Goal: Task Accomplishment & Management: Use online tool/utility

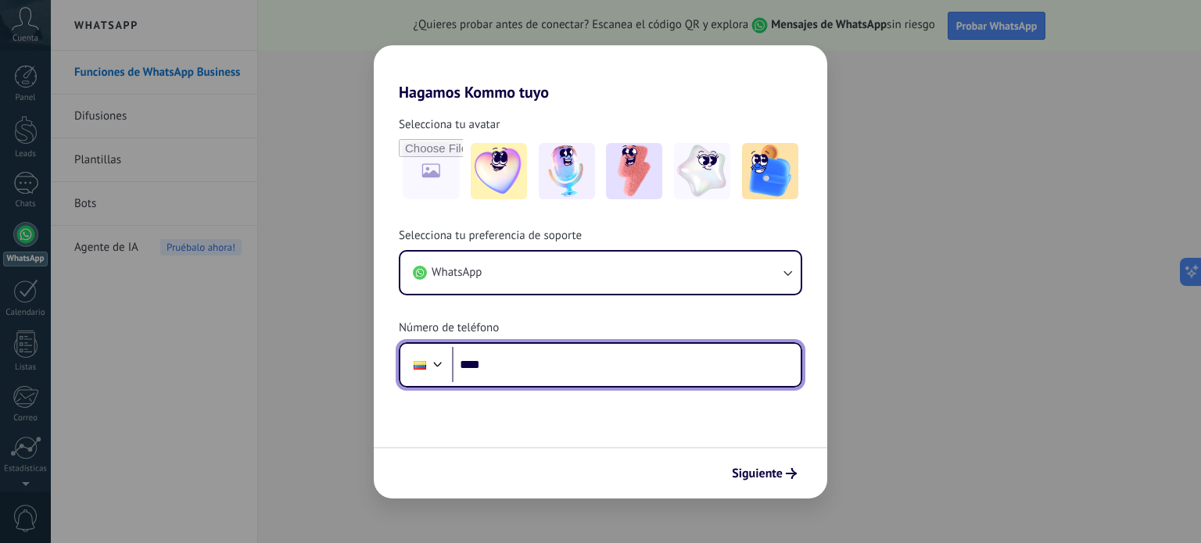
click at [497, 363] on input "****" at bounding box center [626, 365] width 349 height 36
type input "**********"
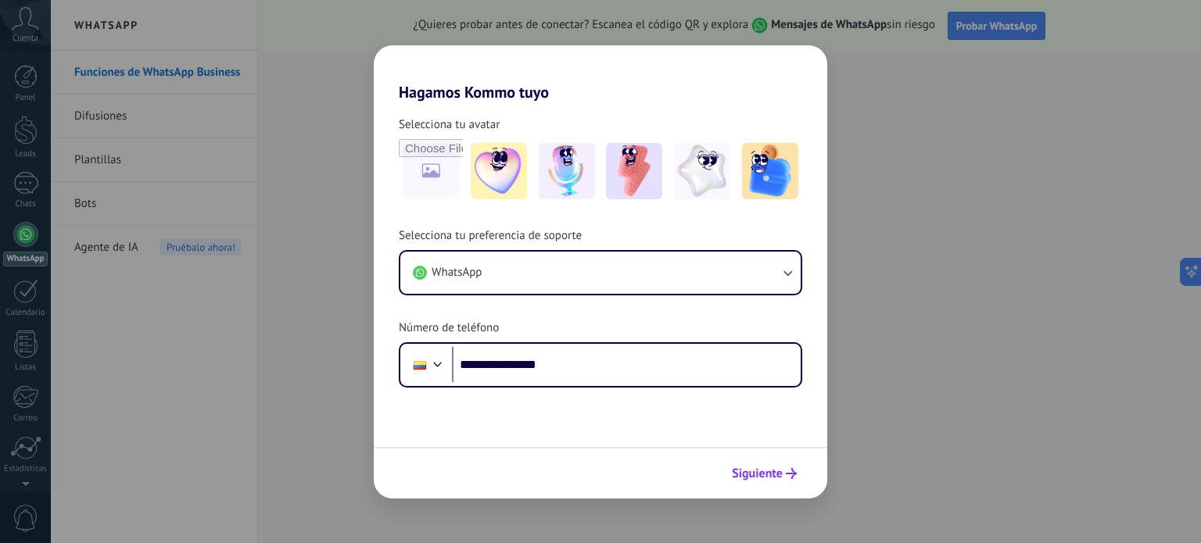
click at [769, 471] on span "Siguiente" at bounding box center [757, 473] width 51 height 11
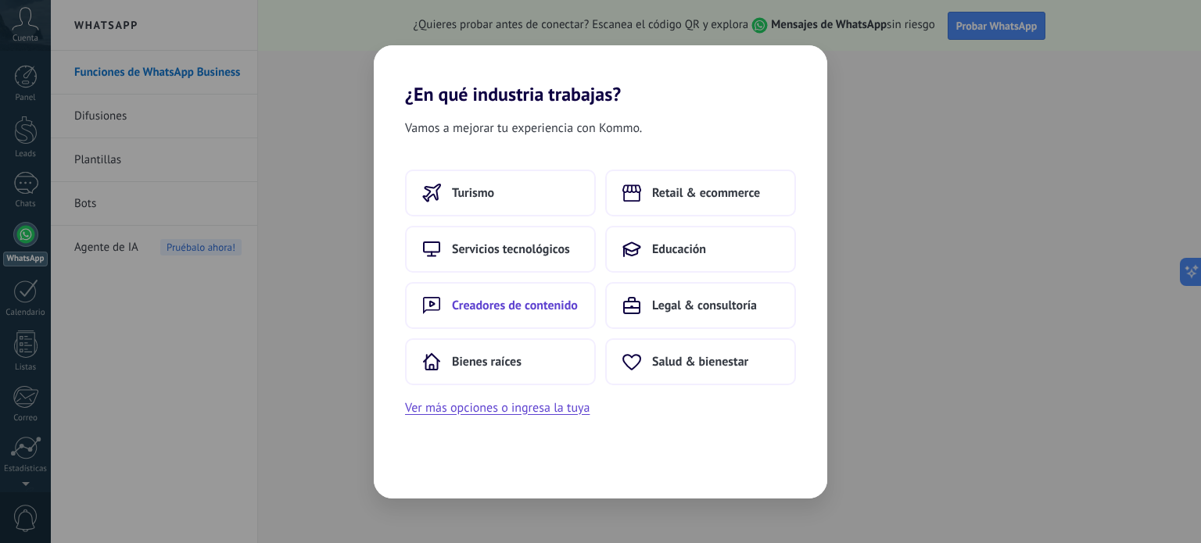
click at [509, 303] on span "Creadores de contenido" at bounding box center [515, 306] width 126 height 16
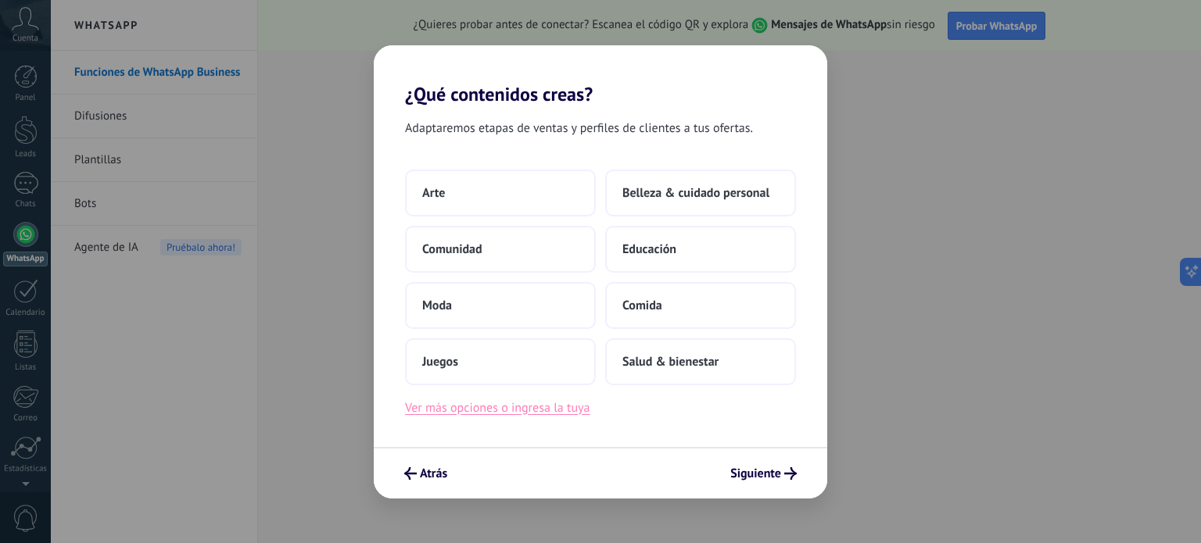
click at [552, 408] on button "Ver más opciones o ingresa la tuya" at bounding box center [497, 408] width 184 height 20
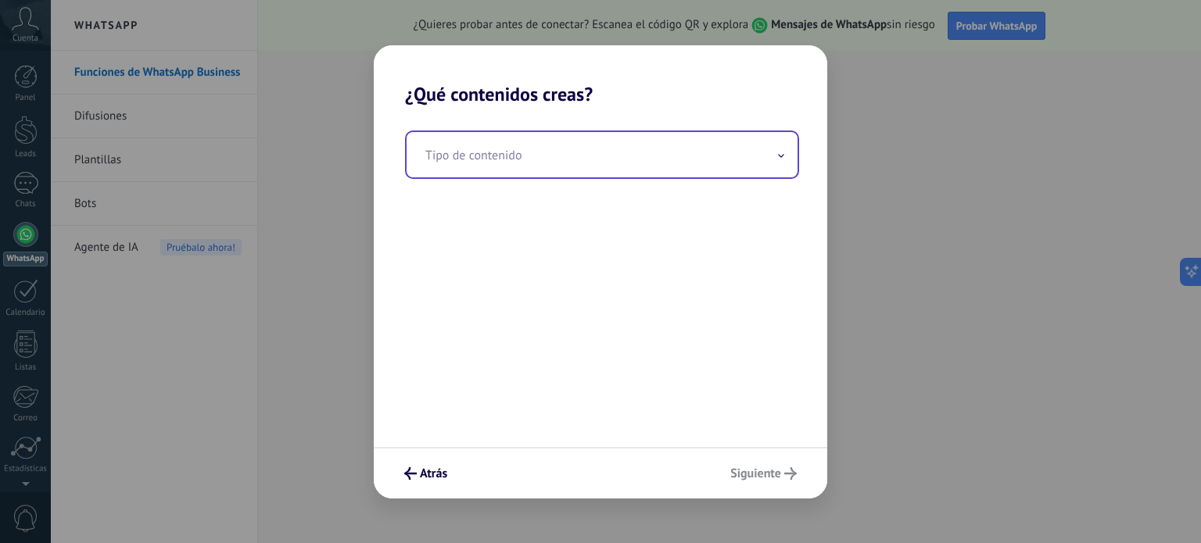
click at [521, 165] on input "text" at bounding box center [601, 154] width 391 height 45
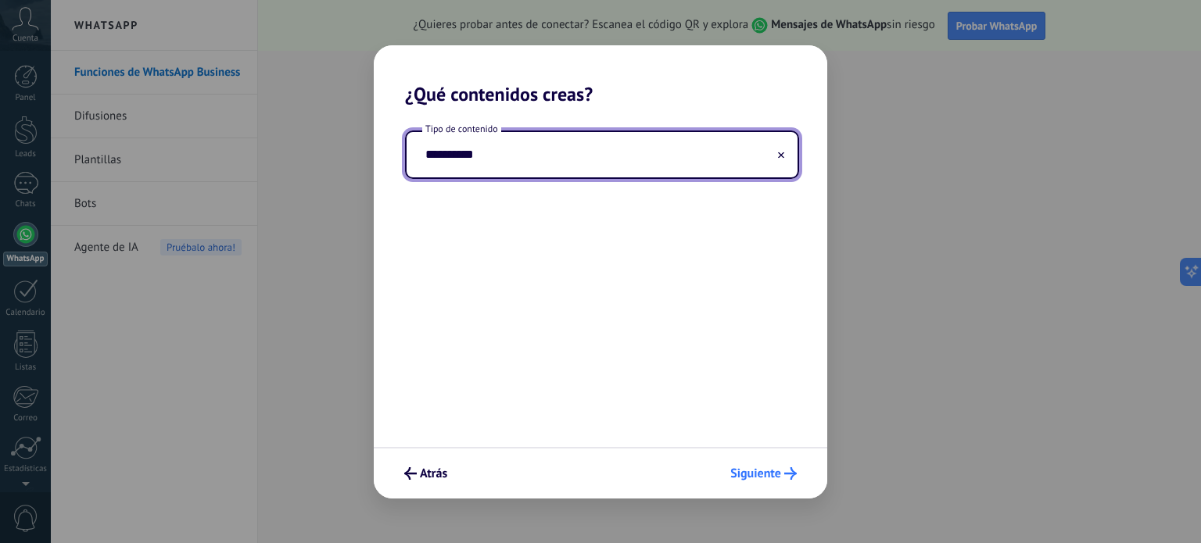
type input "**********"
click at [777, 474] on span "Siguiente" at bounding box center [755, 473] width 51 height 11
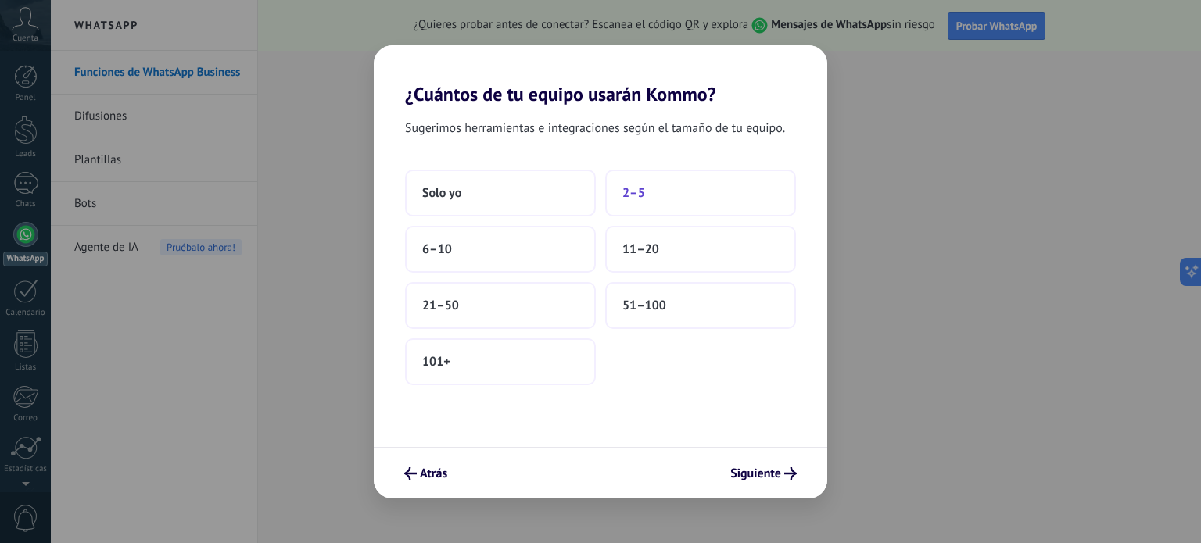
click at [620, 191] on button "2–5" at bounding box center [700, 193] width 191 height 47
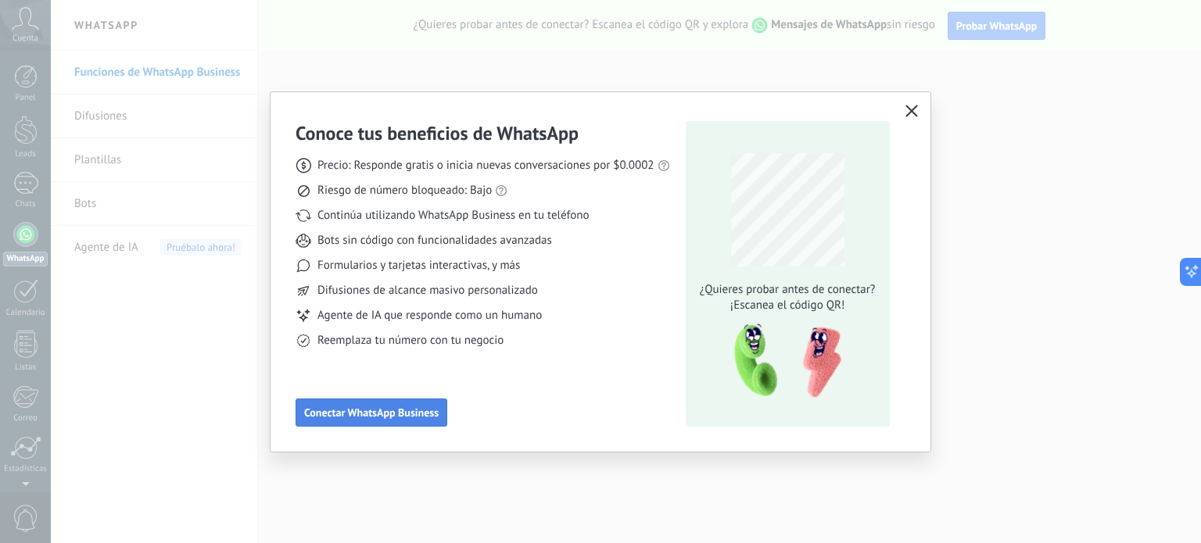
click at [342, 407] on span "Conectar WhatsApp Business" at bounding box center [371, 412] width 134 height 11
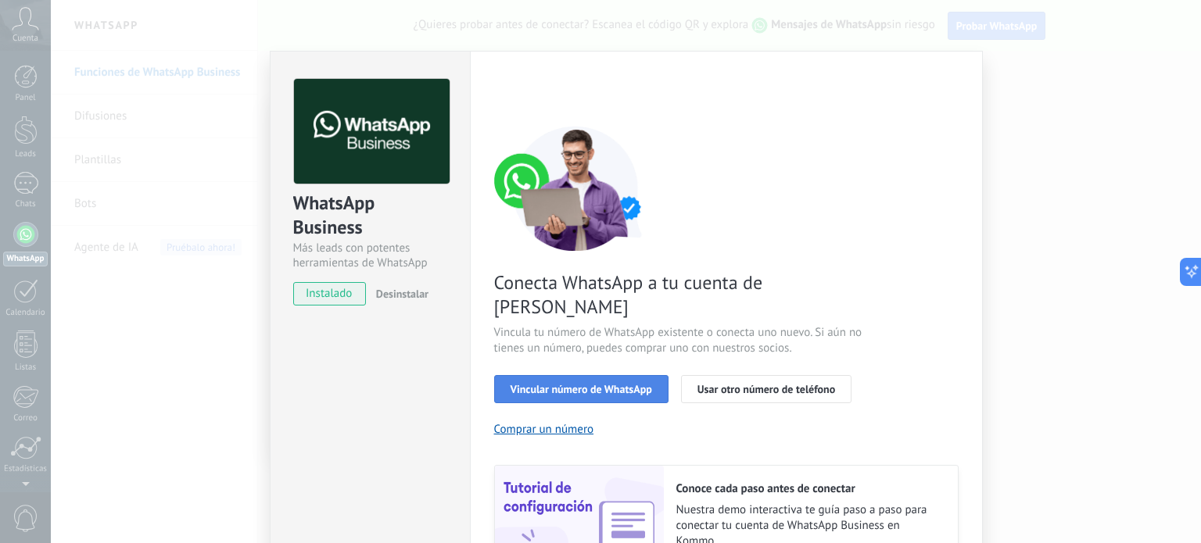
click at [567, 375] on button "Vincular número de WhatsApp" at bounding box center [581, 389] width 174 height 28
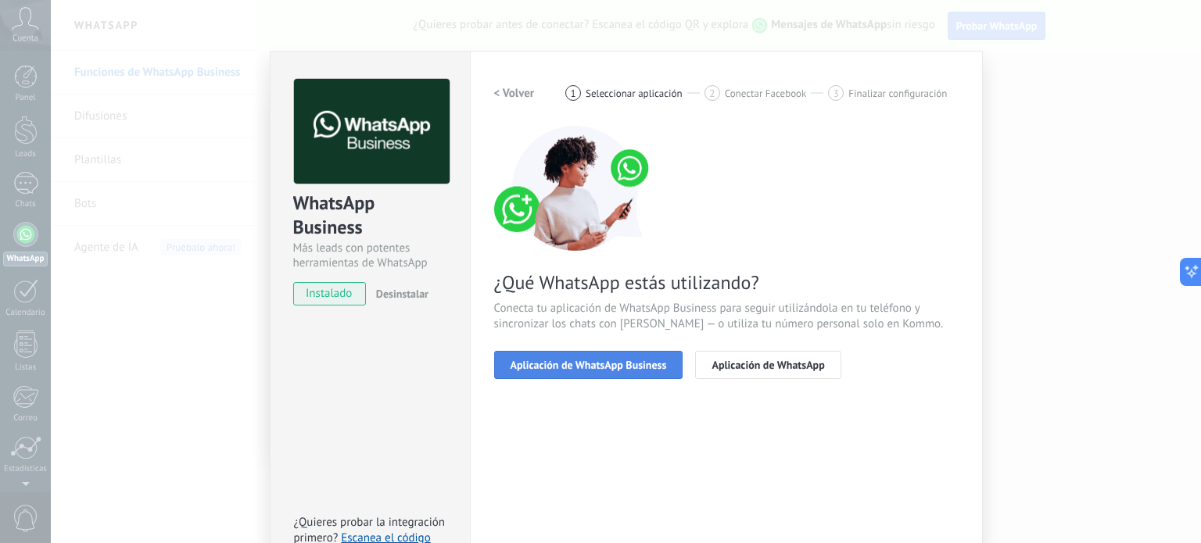
click at [600, 371] on button "Aplicación de WhatsApp Business" at bounding box center [588, 365] width 189 height 28
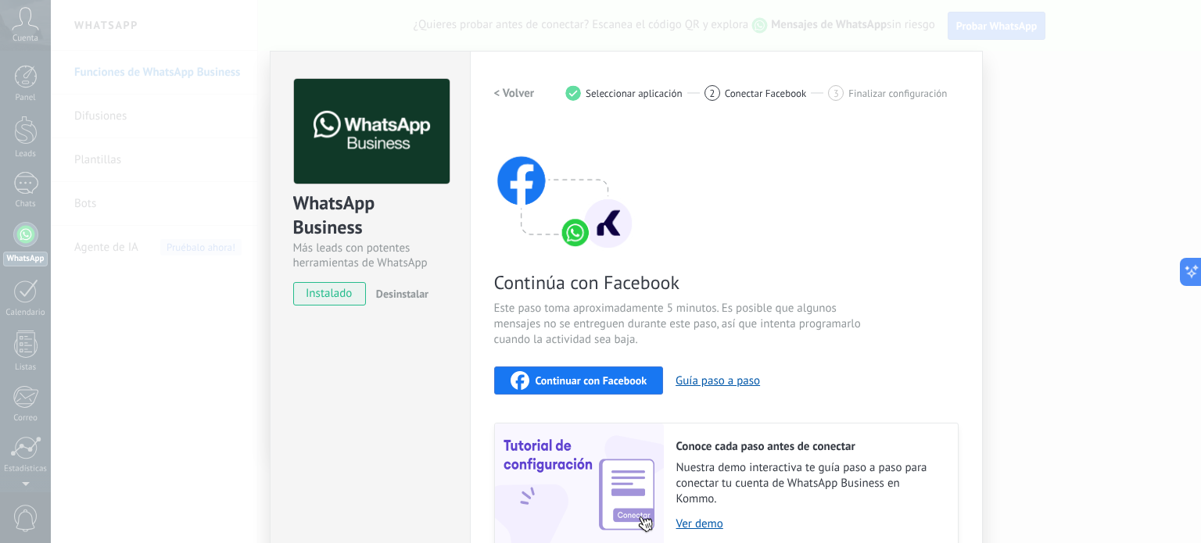
click at [634, 380] on span "Continuar con Facebook" at bounding box center [591, 380] width 112 height 11
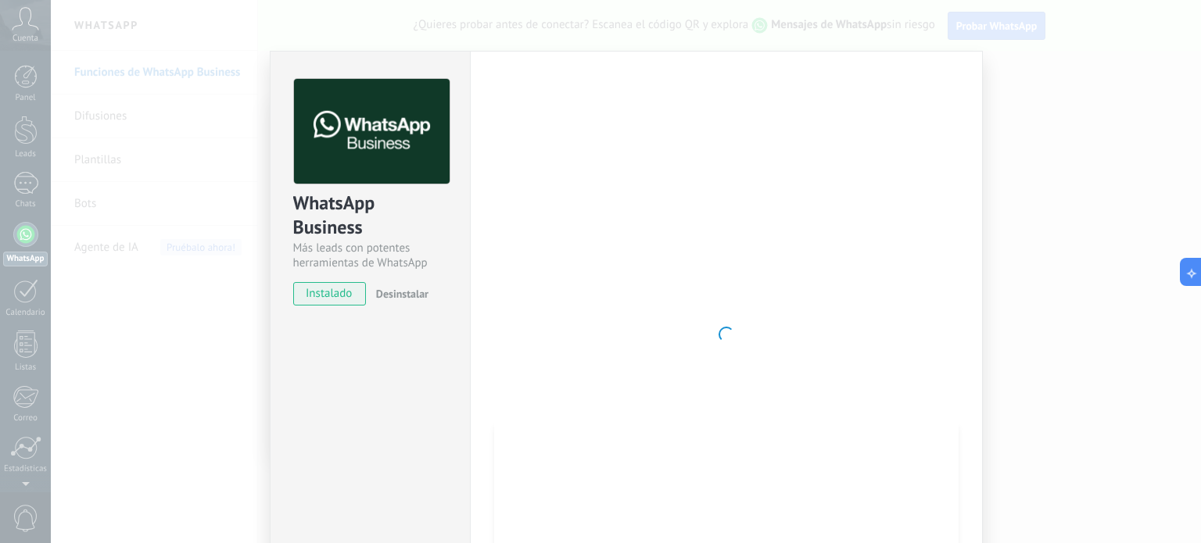
click at [356, 296] on span "instalado" at bounding box center [329, 293] width 71 height 23
click at [775, 289] on div at bounding box center [726, 334] width 464 height 511
click at [413, 289] on span "Desinstalar" at bounding box center [402, 294] width 52 height 14
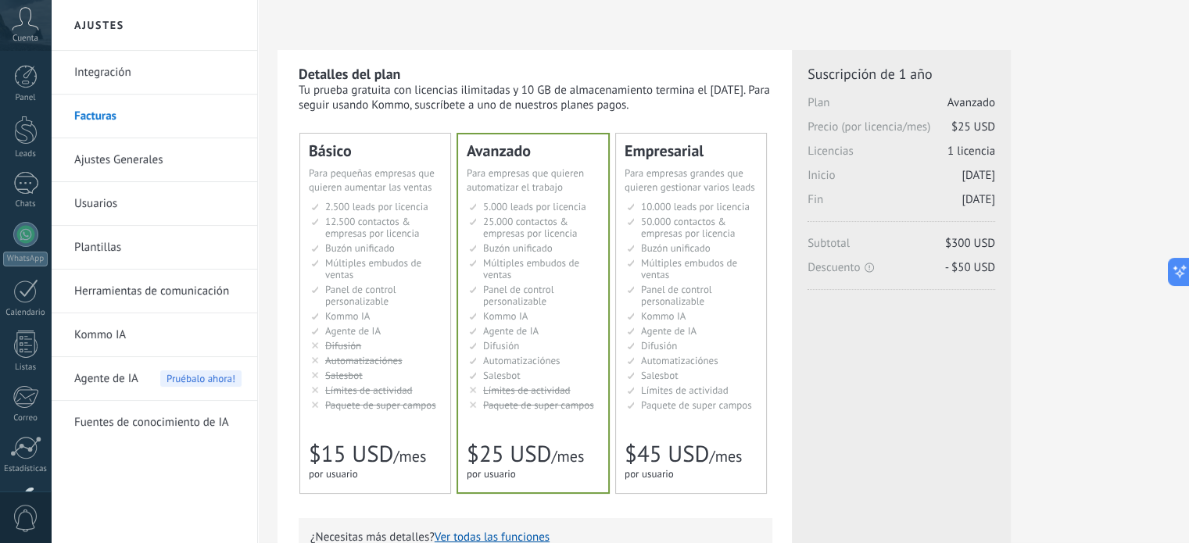
click at [410, 451] on span "/mes" at bounding box center [409, 456] width 33 height 20
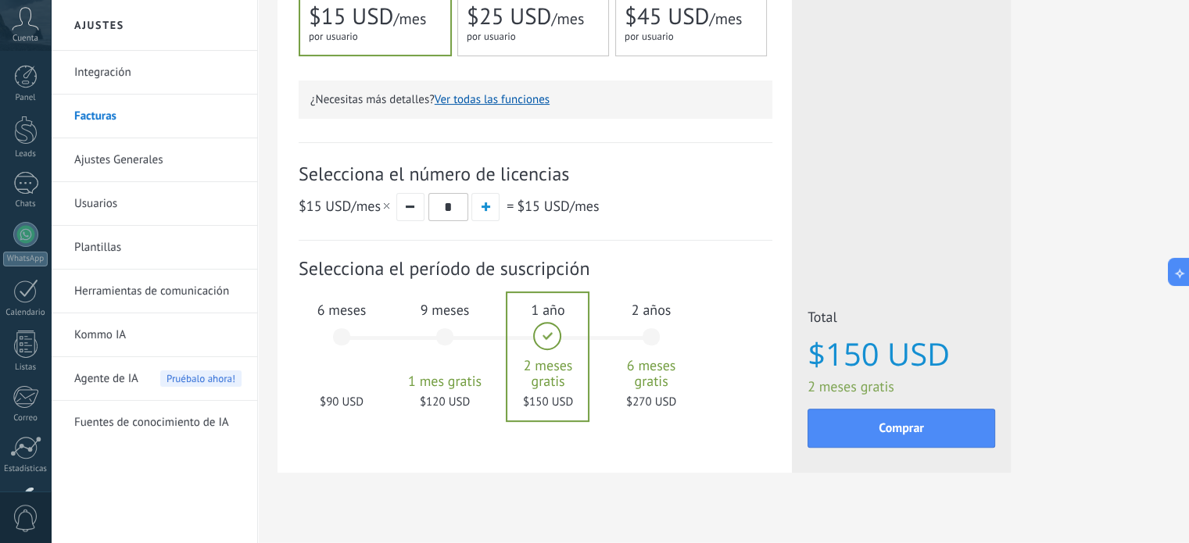
scroll to position [459, 0]
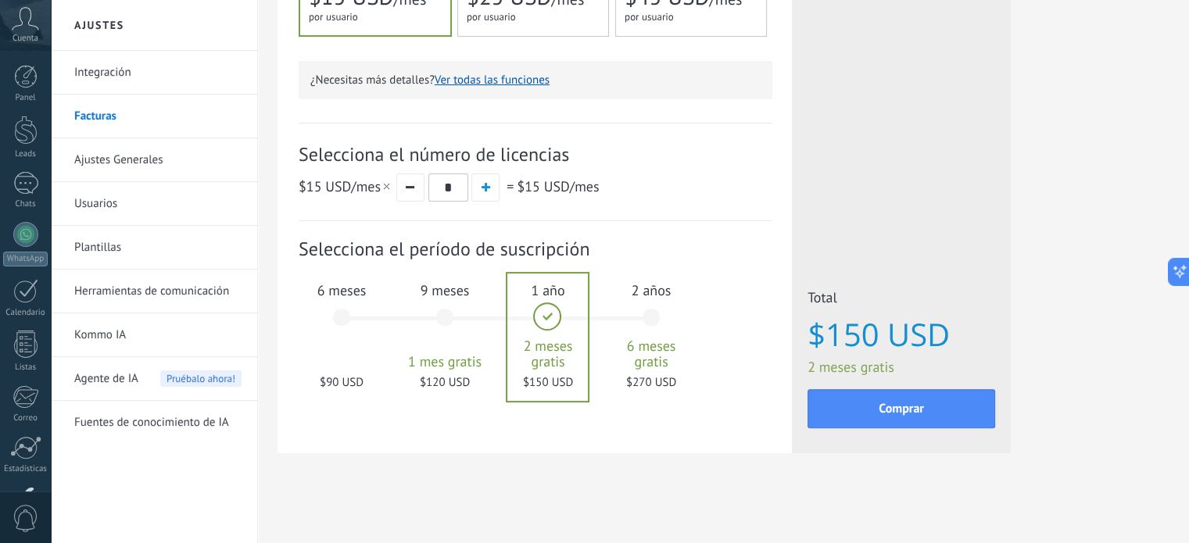
click at [335, 363] on div "6 meses $90 USD" at bounding box center [341, 325] width 84 height 110
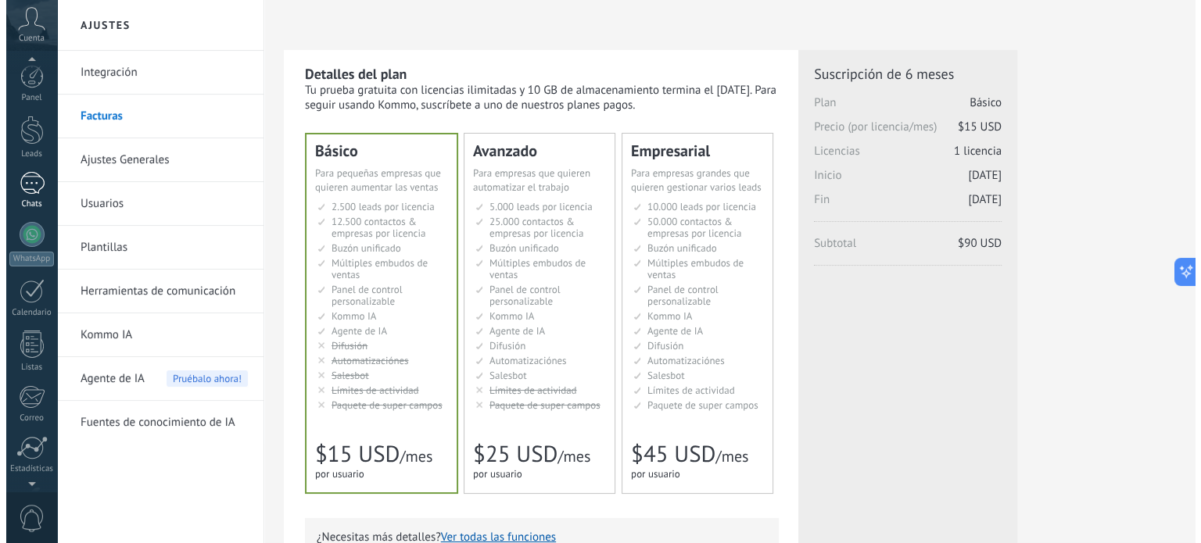
scroll to position [106, 0]
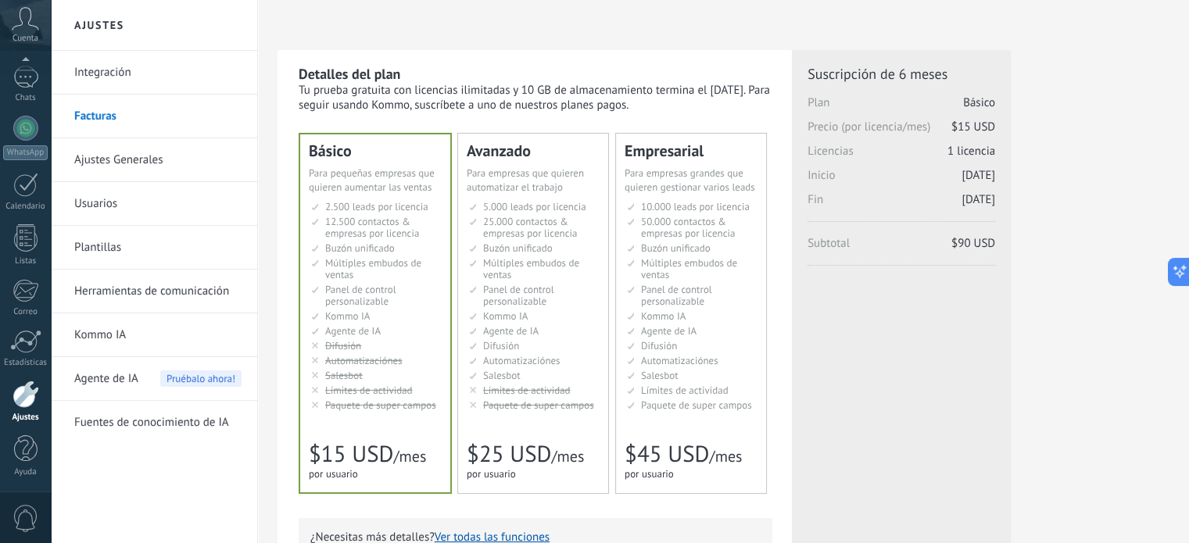
click at [25, 30] on icon at bounding box center [25, 18] width 27 height 23
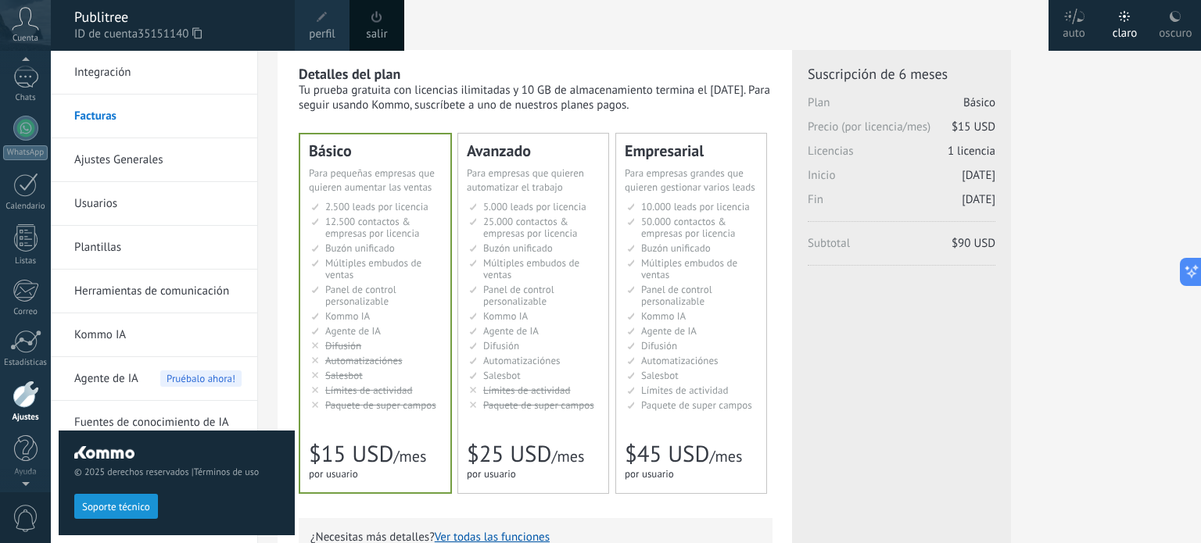
scroll to position [94, 0]
click at [19, 81] on div at bounding box center [25, 89] width 25 height 23
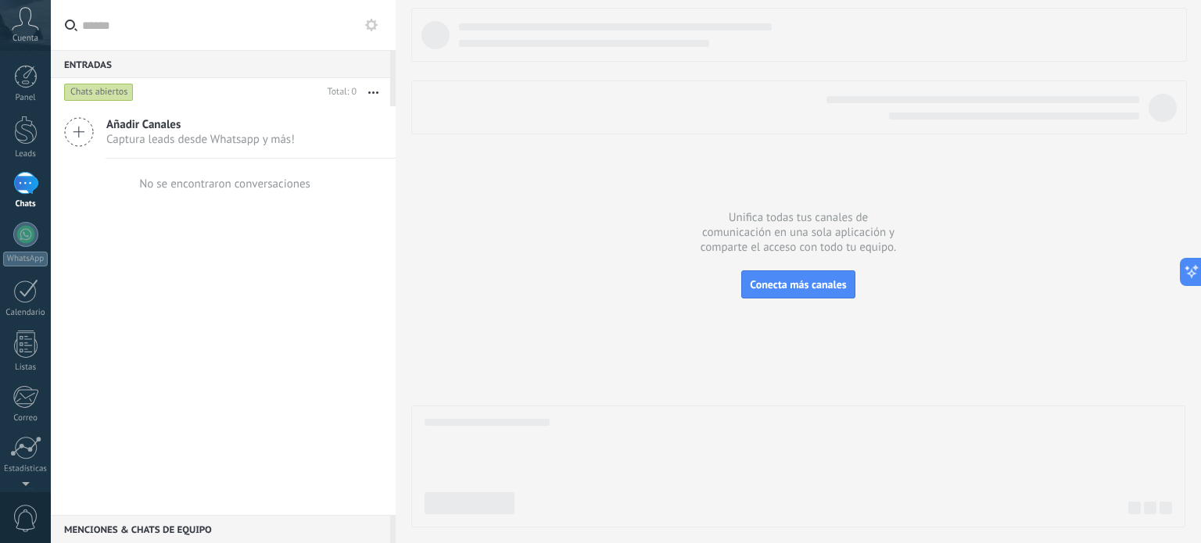
click at [163, 132] on span "Captura leads desde Whatsapp y más!" at bounding box center [200, 139] width 188 height 15
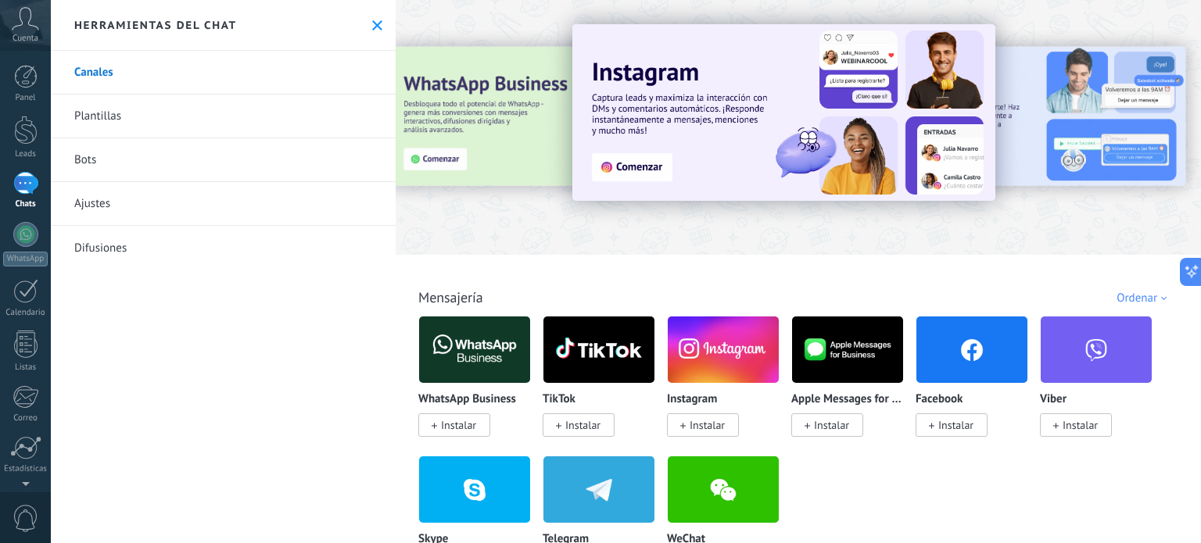
click at [19, 183] on div at bounding box center [25, 183] width 25 height 23
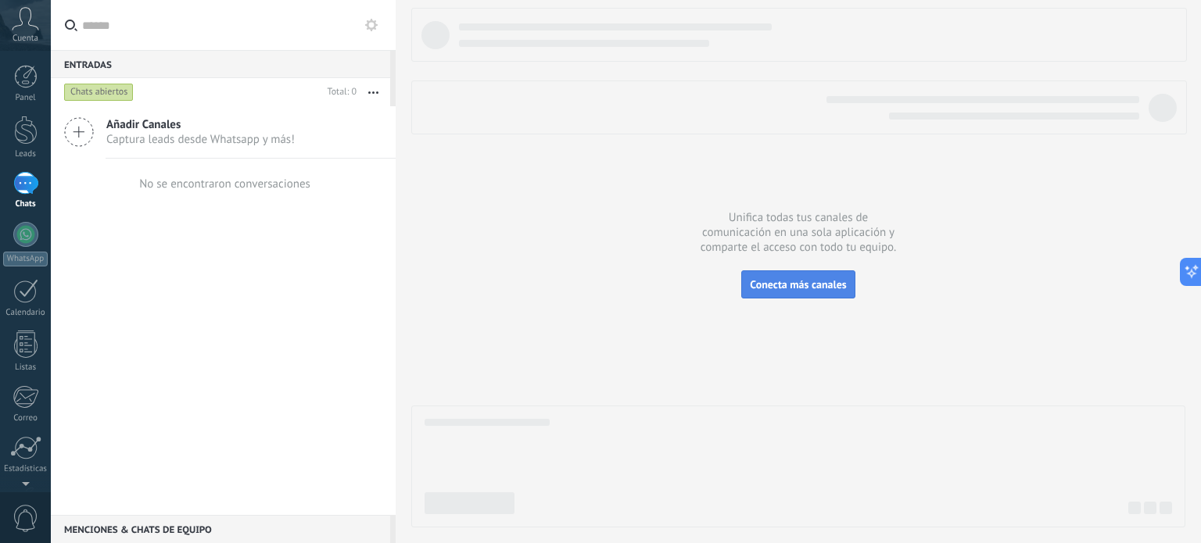
click at [804, 287] on span "Conecta más canales" at bounding box center [798, 284] width 96 height 14
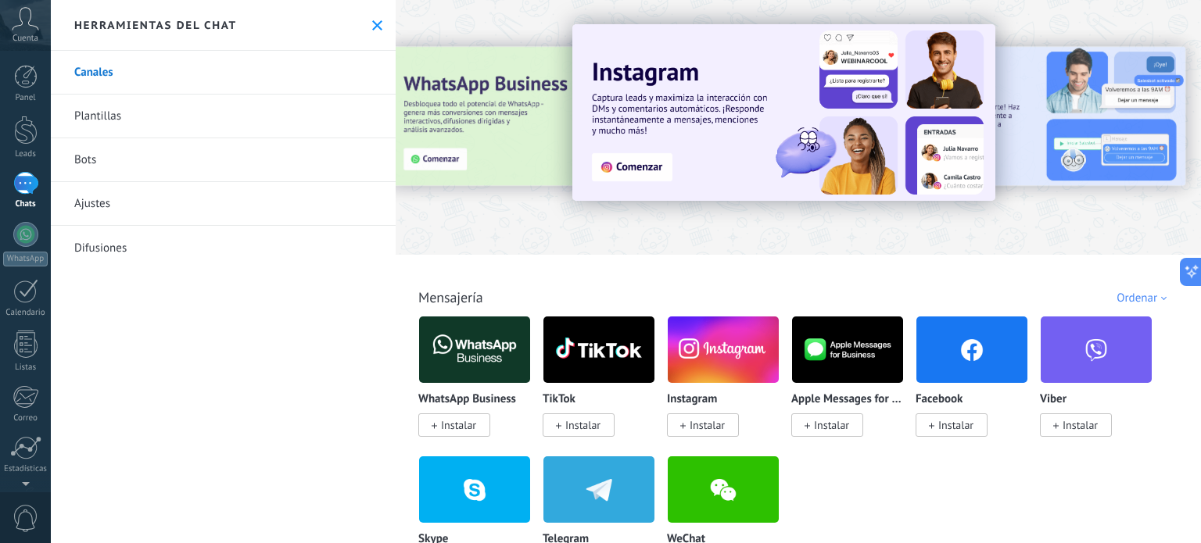
click at [513, 353] on img at bounding box center [474, 350] width 111 height 76
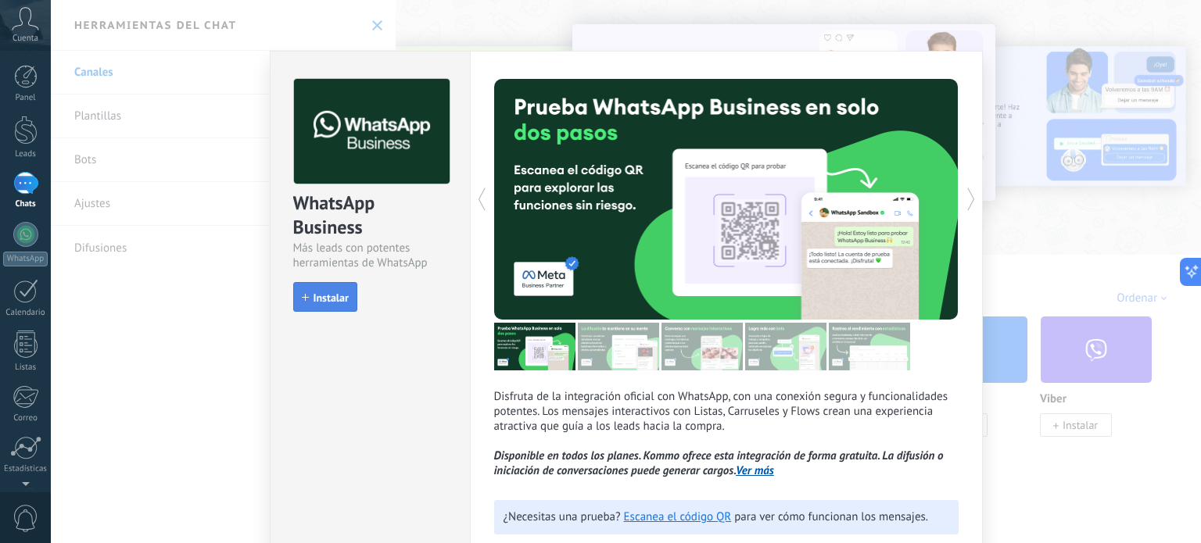
click at [325, 296] on span "Instalar" at bounding box center [330, 297] width 35 height 11
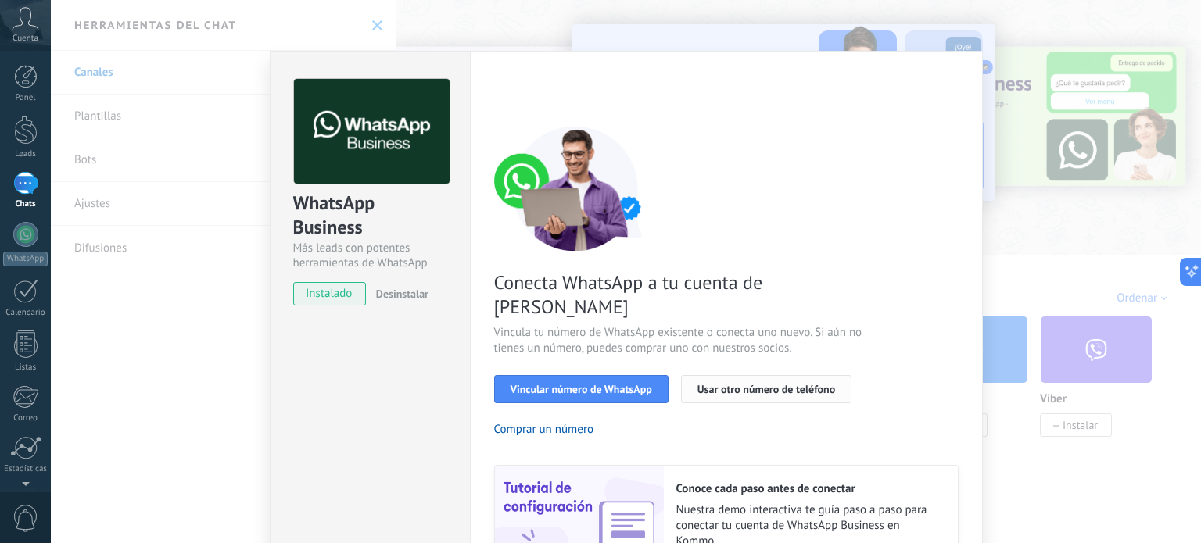
click at [709, 384] on span "Usar otro número de teléfono" at bounding box center [766, 389] width 138 height 11
click at [566, 384] on span "Vincular número de WhatsApp" at bounding box center [580, 389] width 141 height 11
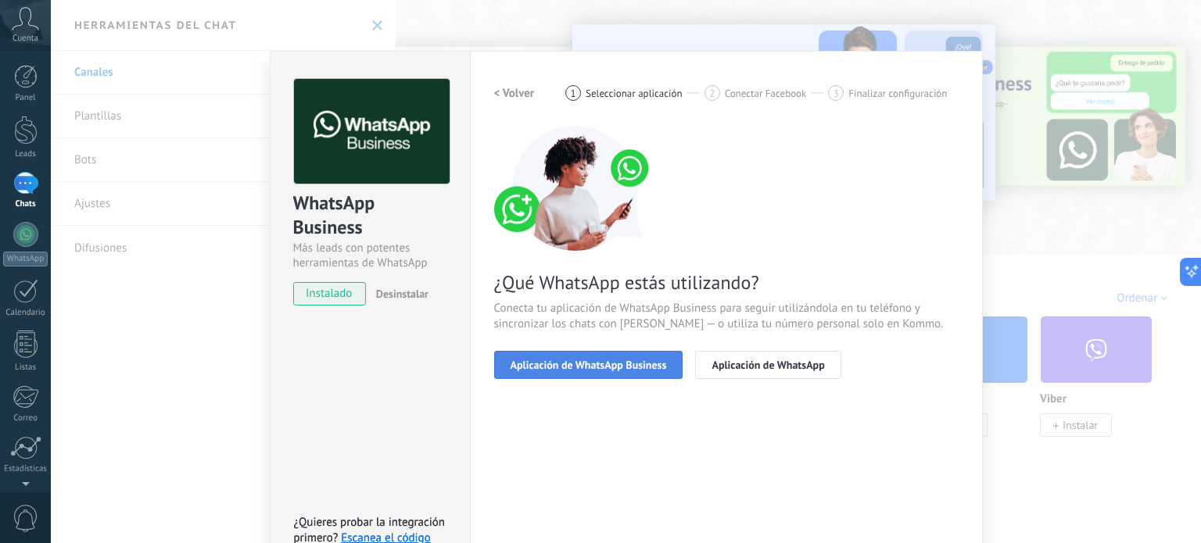
click at [582, 374] on button "Aplicación de WhatsApp Business" at bounding box center [588, 365] width 189 height 28
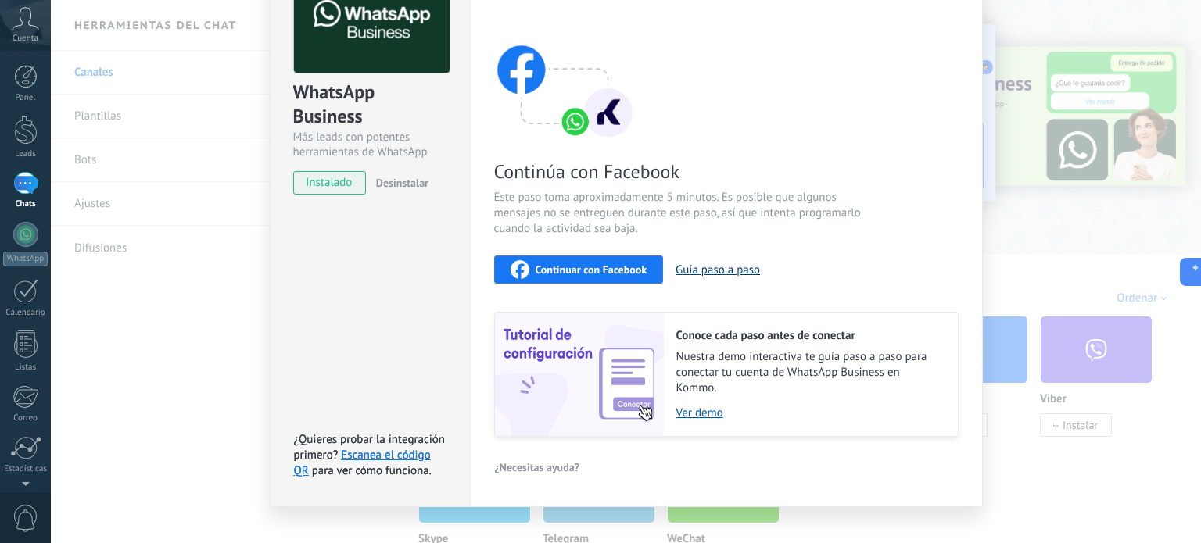
scroll to position [132, 0]
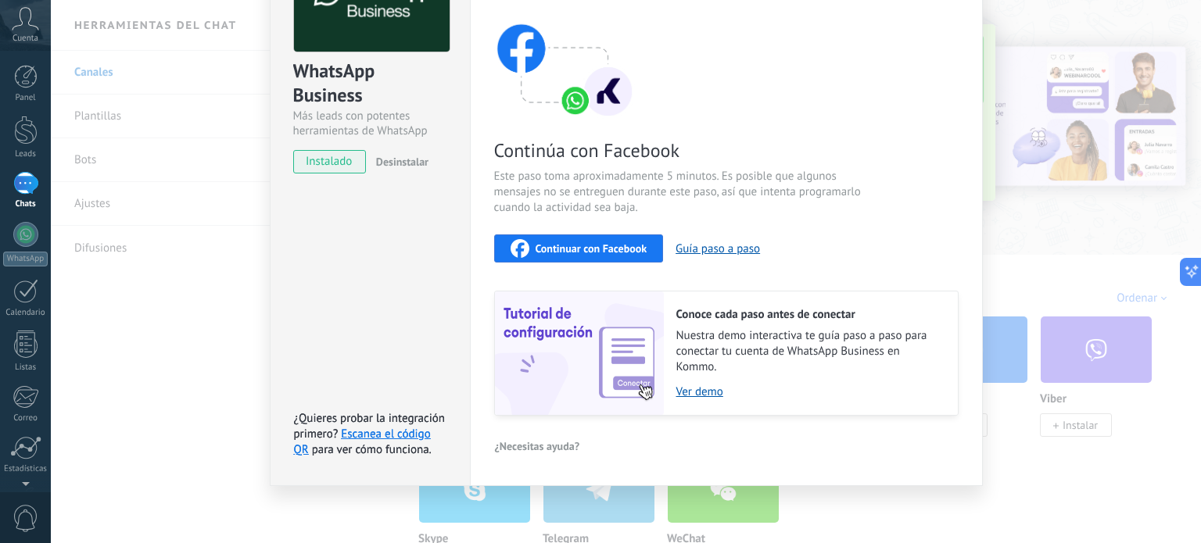
click at [597, 243] on span "Continuar con Facebook" at bounding box center [591, 248] width 112 height 11
